Goal: Task Accomplishment & Management: Manage account settings

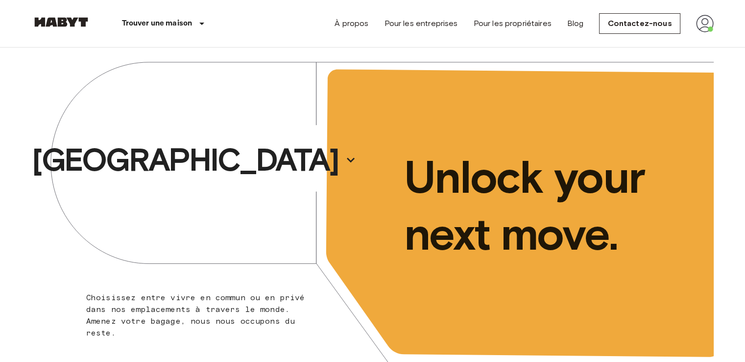
click at [711, 27] on img at bounding box center [705, 24] width 18 height 18
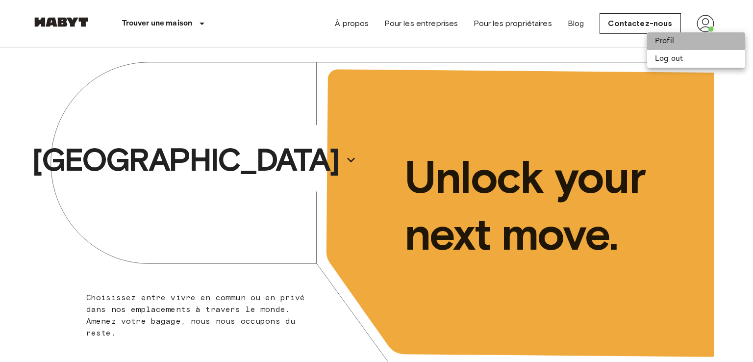
click at [689, 37] on li "Profil" at bounding box center [696, 41] width 98 height 18
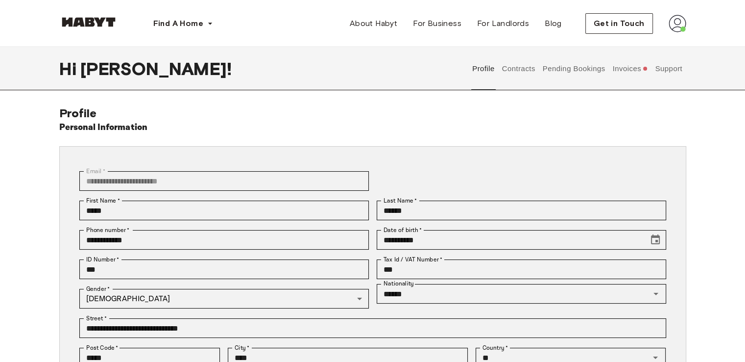
click at [627, 74] on button "Invoices" at bounding box center [631, 68] width 38 height 43
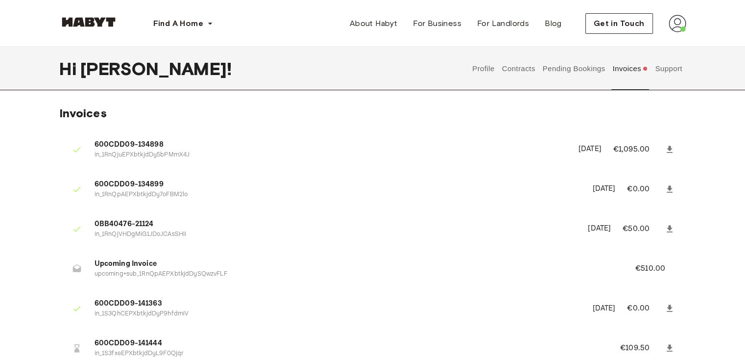
click at [574, 65] on button "Pending Bookings" at bounding box center [574, 68] width 65 height 43
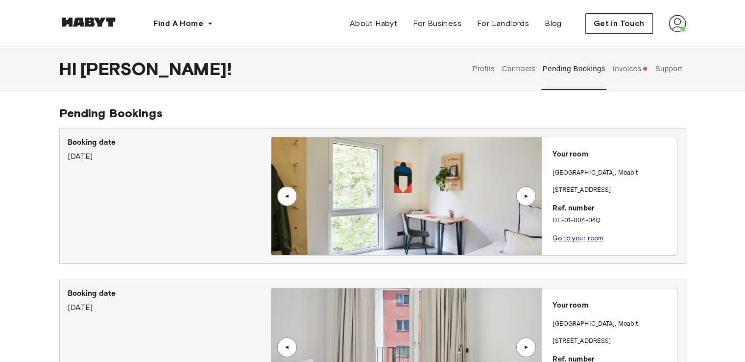
click at [664, 64] on button "Support" at bounding box center [669, 68] width 30 height 43
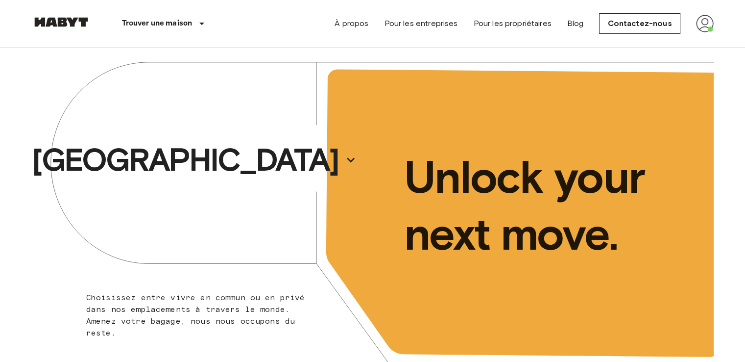
click at [710, 33] on div "À propos Pour les entreprises Pour les propriétaires Blog Contactez-nous" at bounding box center [524, 23] width 379 height 47
click at [706, 21] on img at bounding box center [705, 24] width 18 height 18
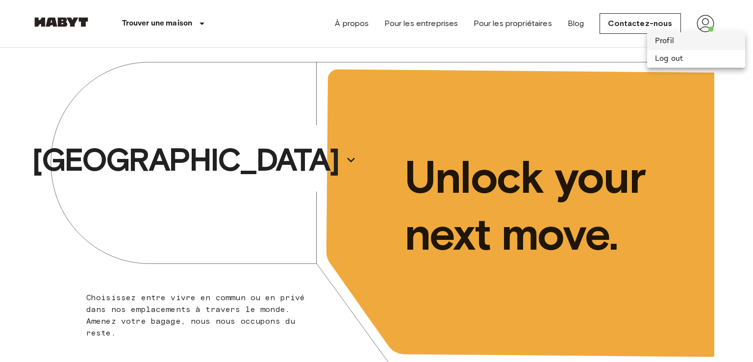
click at [675, 35] on li "Profil" at bounding box center [696, 41] width 98 height 18
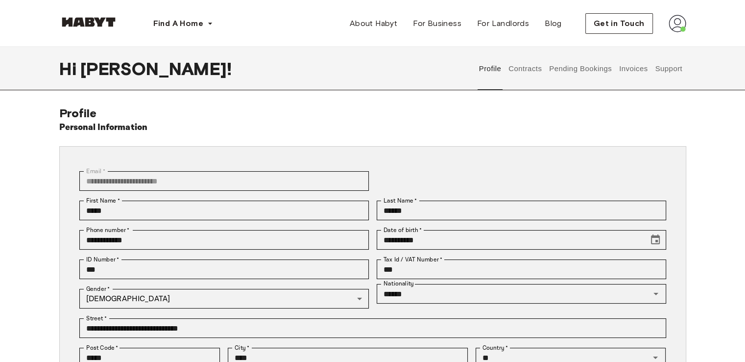
click at [654, 64] on button "Support" at bounding box center [669, 68] width 30 height 43
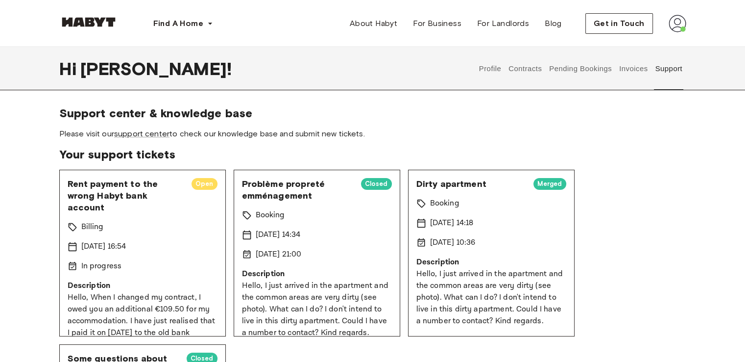
click at [625, 77] on button "Invoices" at bounding box center [633, 68] width 31 height 43
